Goal: Share content

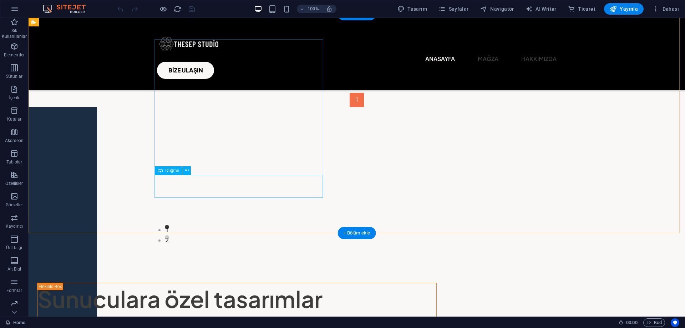
scroll to position [250, 0]
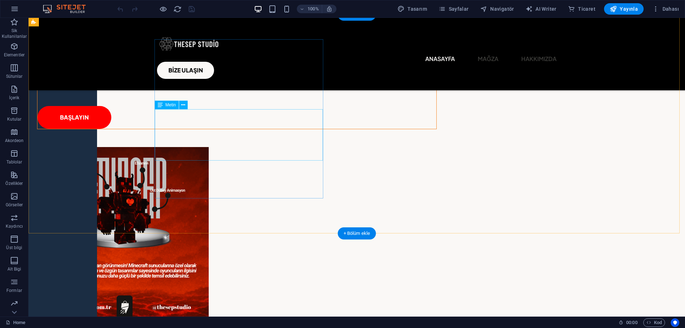
click at [241, 92] on div "Minecraft sunucunuzun havasını tamamen değiştirecek özel tasarımlar hazırlıyoru…" at bounding box center [236, 81] width 399 height 21
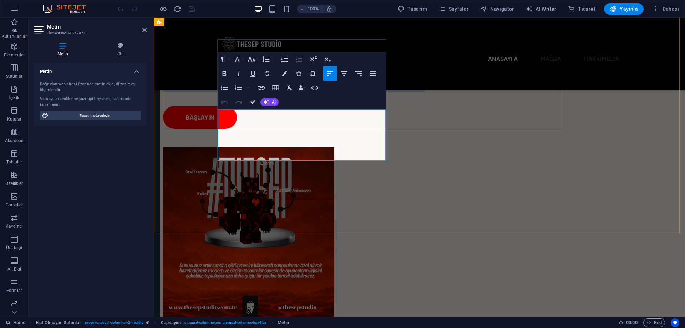
click at [294, 92] on p "Minecraft sunucunuzun havasını tamamen değiştirecek özel tasarımlar hazırlıyoru…" at bounding box center [362, 81] width 399 height 21
click at [279, 92] on p "Minecraft sunucunuzun havasını tamamen değiştirecek özel tasarımlar hazırlıyoru…" at bounding box center [362, 81] width 399 height 21
copy p "Minecraft sunucunuzun havasını tamamen değiştirecek özel tasarımlar hazırlıyoru…"
click at [327, 220] on div "Sunuculara özel tasarımlar Minecraft sunucunuzun havasını tamamen değiştirecek …" at bounding box center [419, 181] width 531 height 333
